Goal: Information Seeking & Learning: Check status

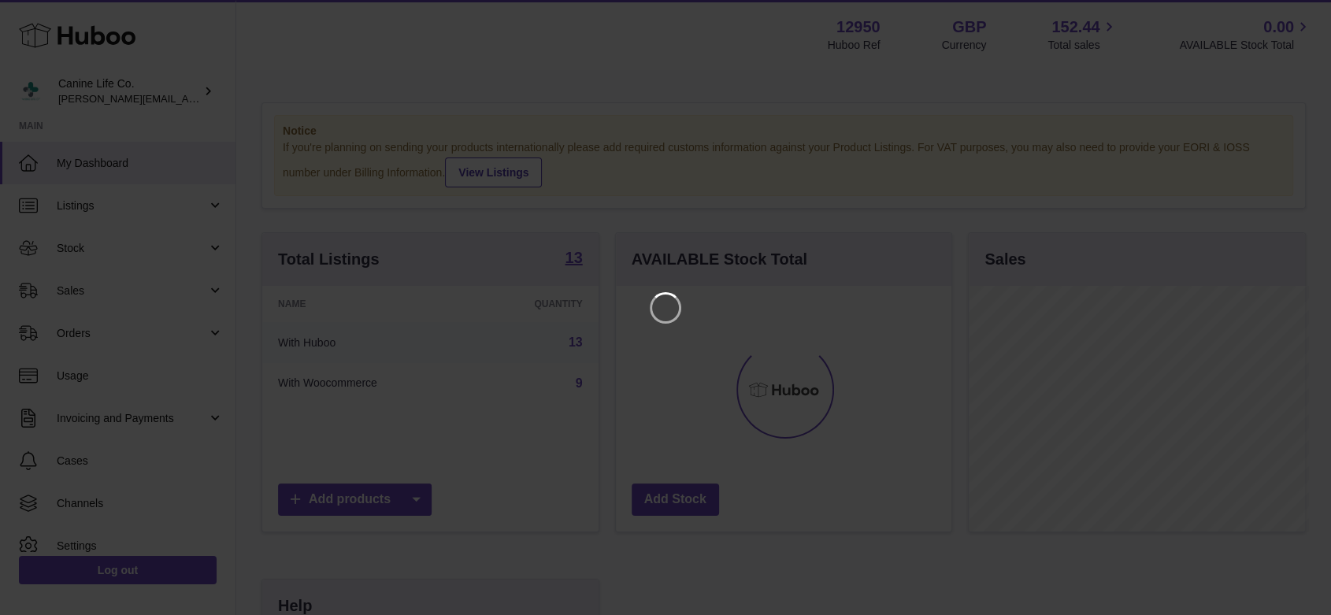
scroll to position [246, 340]
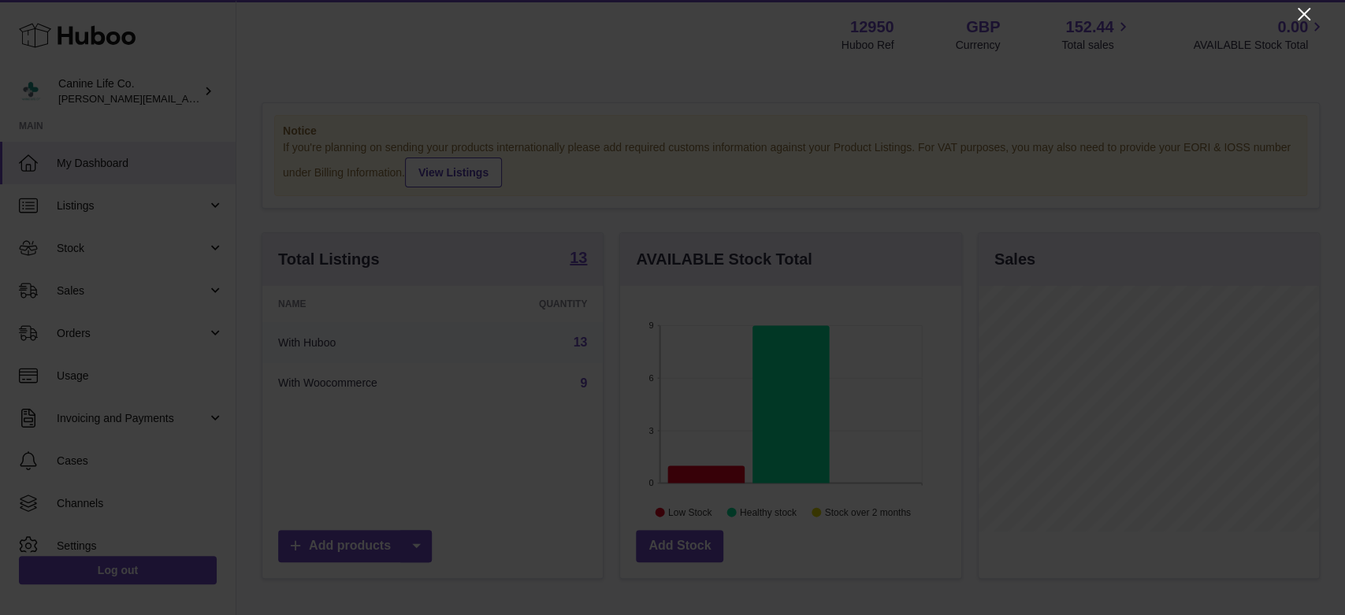
click at [1300, 9] on icon "Close" at bounding box center [1303, 14] width 19 height 19
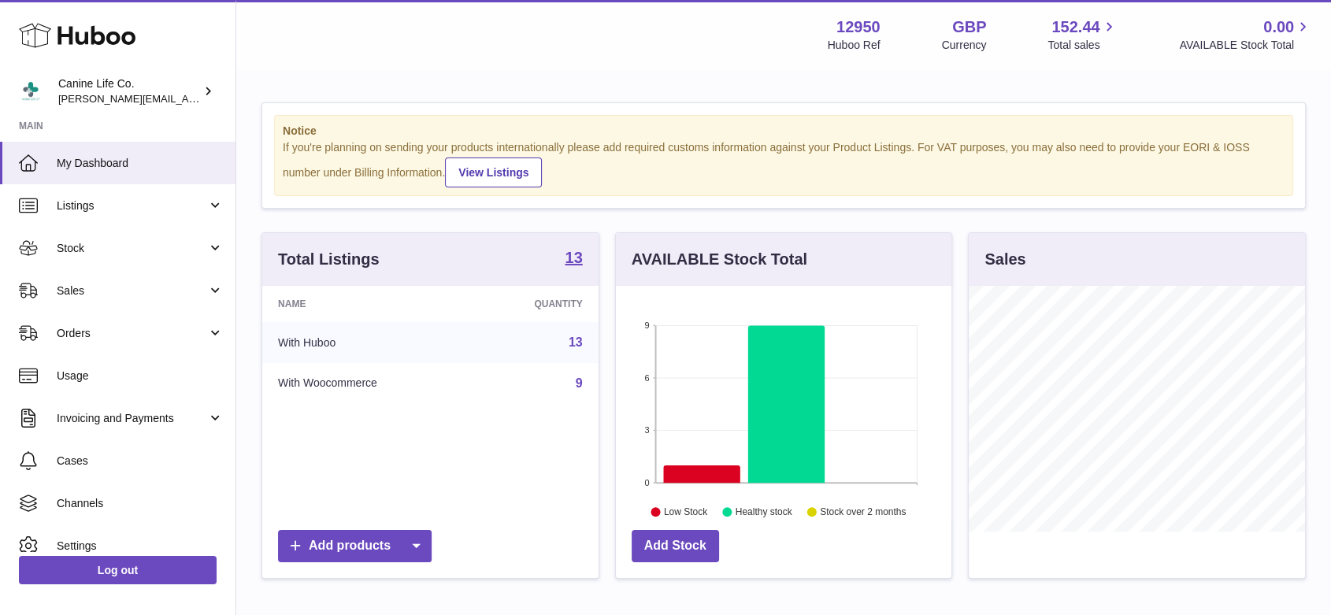
scroll to position [787532, 787442]
click at [101, 291] on span "Sales" at bounding box center [132, 291] width 150 height 15
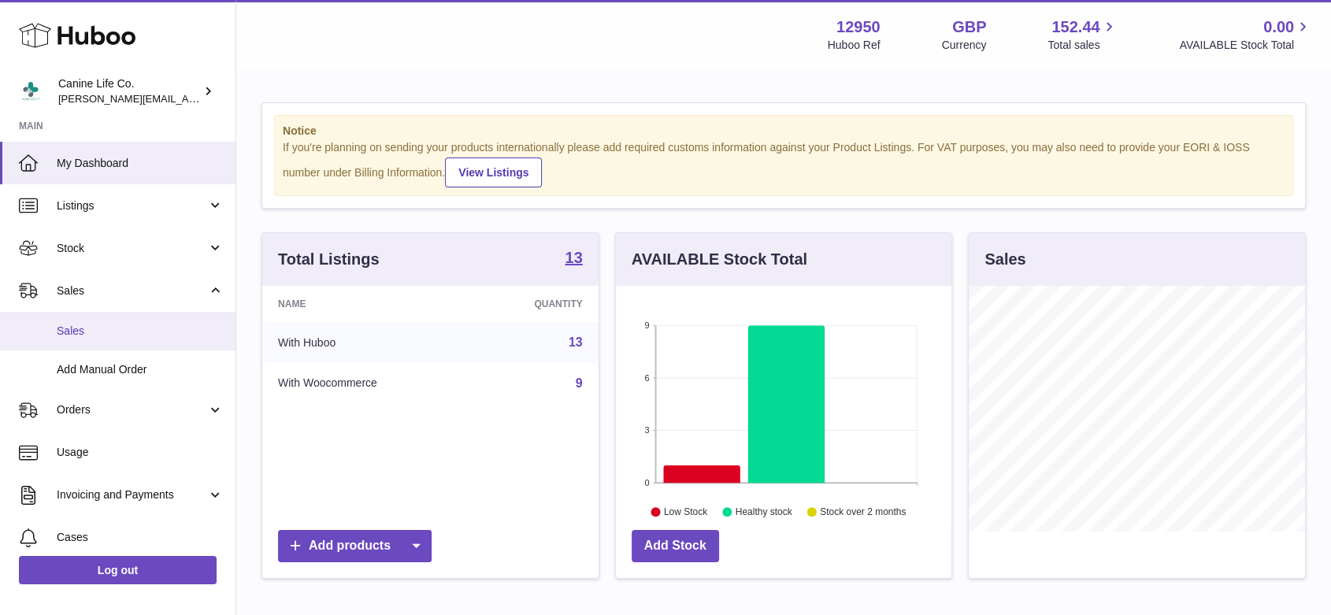
click at [97, 335] on span "Sales" at bounding box center [140, 331] width 167 height 15
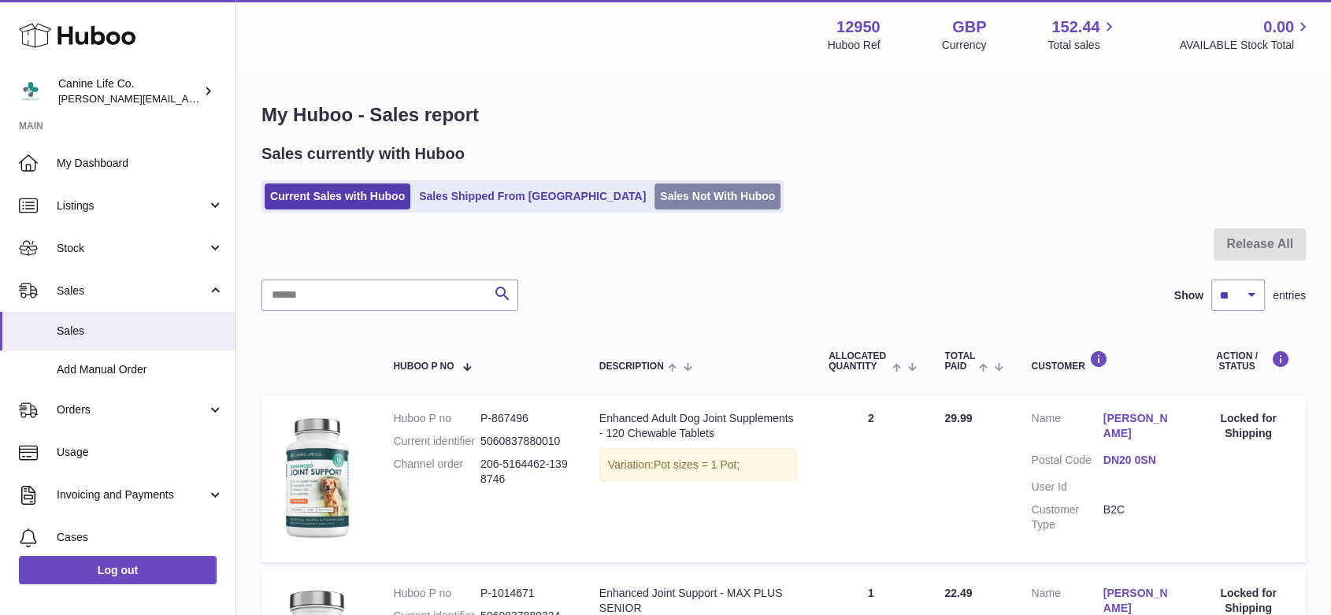
click at [665, 199] on link "Sales Not With Huboo" at bounding box center [718, 197] width 126 height 26
